Goal: Participate in discussion

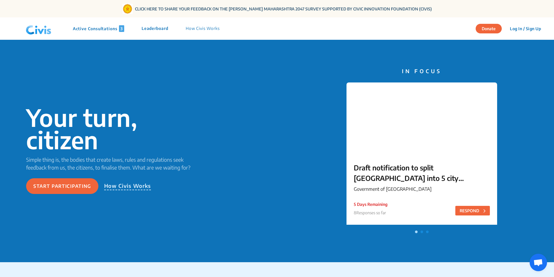
click at [96, 27] on p "Active Consultations 3" at bounding box center [98, 28] width 51 height 7
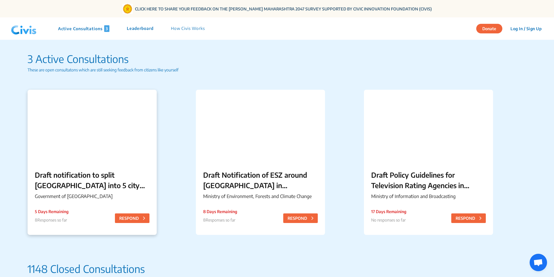
click at [70, 186] on p "Draft notification to split [GEOGRAPHIC_DATA] into 5 city corporations/[GEOGRAP…" at bounding box center [92, 179] width 115 height 21
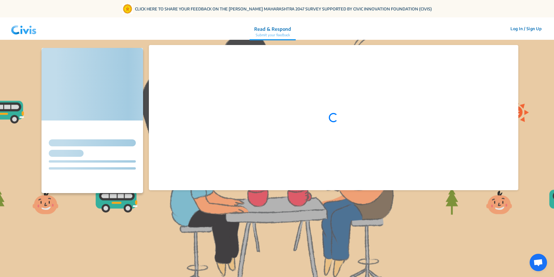
click at [68, 187] on div at bounding box center [92, 120] width 102 height 145
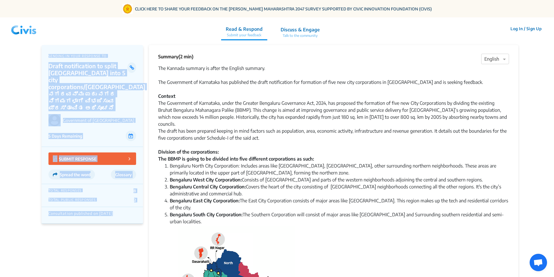
drag, startPoint x: 61, startPoint y: 160, endPoint x: 32, endPoint y: 157, distance: 29.7
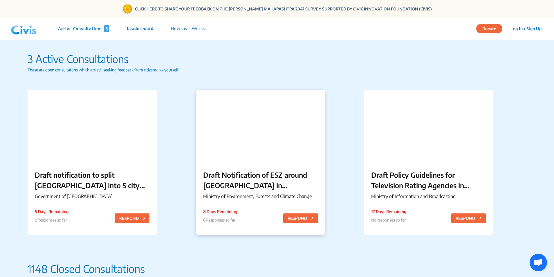
click at [280, 173] on p "Draft Notification of ESZ around [GEOGRAPHIC_DATA] in [GEOGRAPHIC_DATA]" at bounding box center [260, 179] width 115 height 21
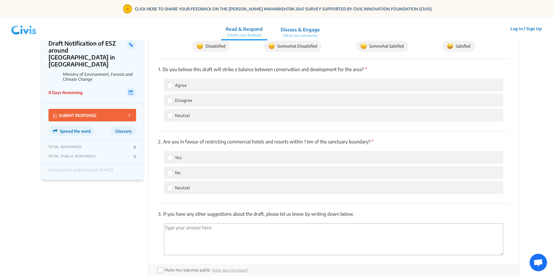
scroll to position [522, 0]
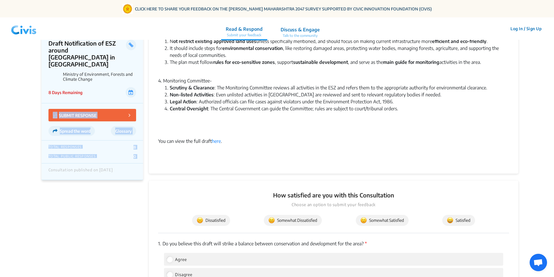
drag, startPoint x: 27, startPoint y: 88, endPoint x: 38, endPoint y: 90, distance: 10.7
click at [38, 90] on app-consultation-profile "SENDING IN YOUR RESPONSE TO Draft Notification of ESZ around [GEOGRAPHIC_DATA] …" at bounding box center [277, 95] width 554 height 1159
drag, startPoint x: 38, startPoint y: 90, endPoint x: 0, endPoint y: 158, distance: 78.0
click at [0, 161] on app-consultation-profile "SENDING IN YOUR RESPONSE TO Draft Notification of ESZ around [GEOGRAPHIC_DATA] …" at bounding box center [277, 95] width 554 height 1159
click at [1, 160] on app-consultation-profile "SENDING IN YOUR RESPONSE TO Draft Notification of ESZ around [GEOGRAPHIC_DATA] …" at bounding box center [277, 95] width 554 height 1159
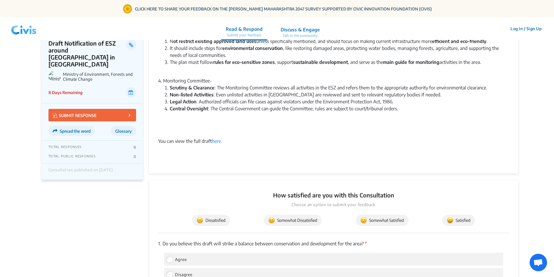
click at [31, 202] on app-consultation-profile "SENDING IN YOUR RESPONSE TO Draft Notification of ESZ around [GEOGRAPHIC_DATA] …" at bounding box center [277, 95] width 554 height 1159
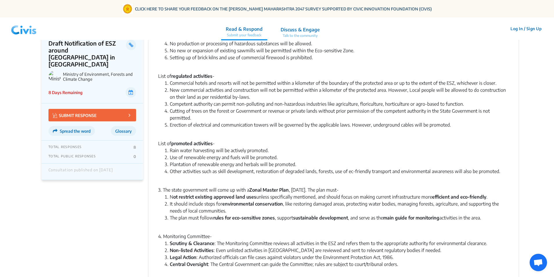
scroll to position [406, 0]
